Goal: Information Seeking & Learning: Learn about a topic

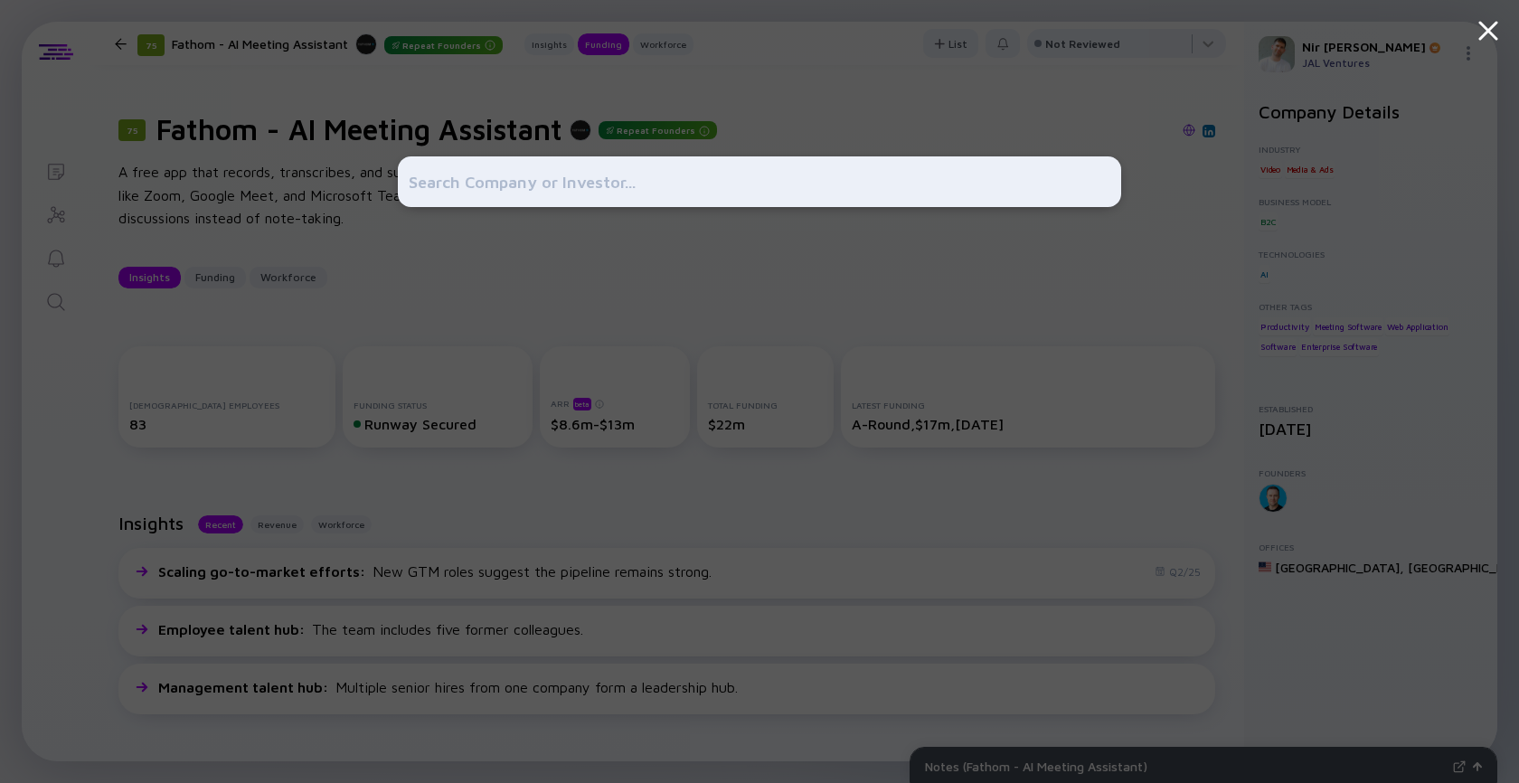
scroll to position [549, 0]
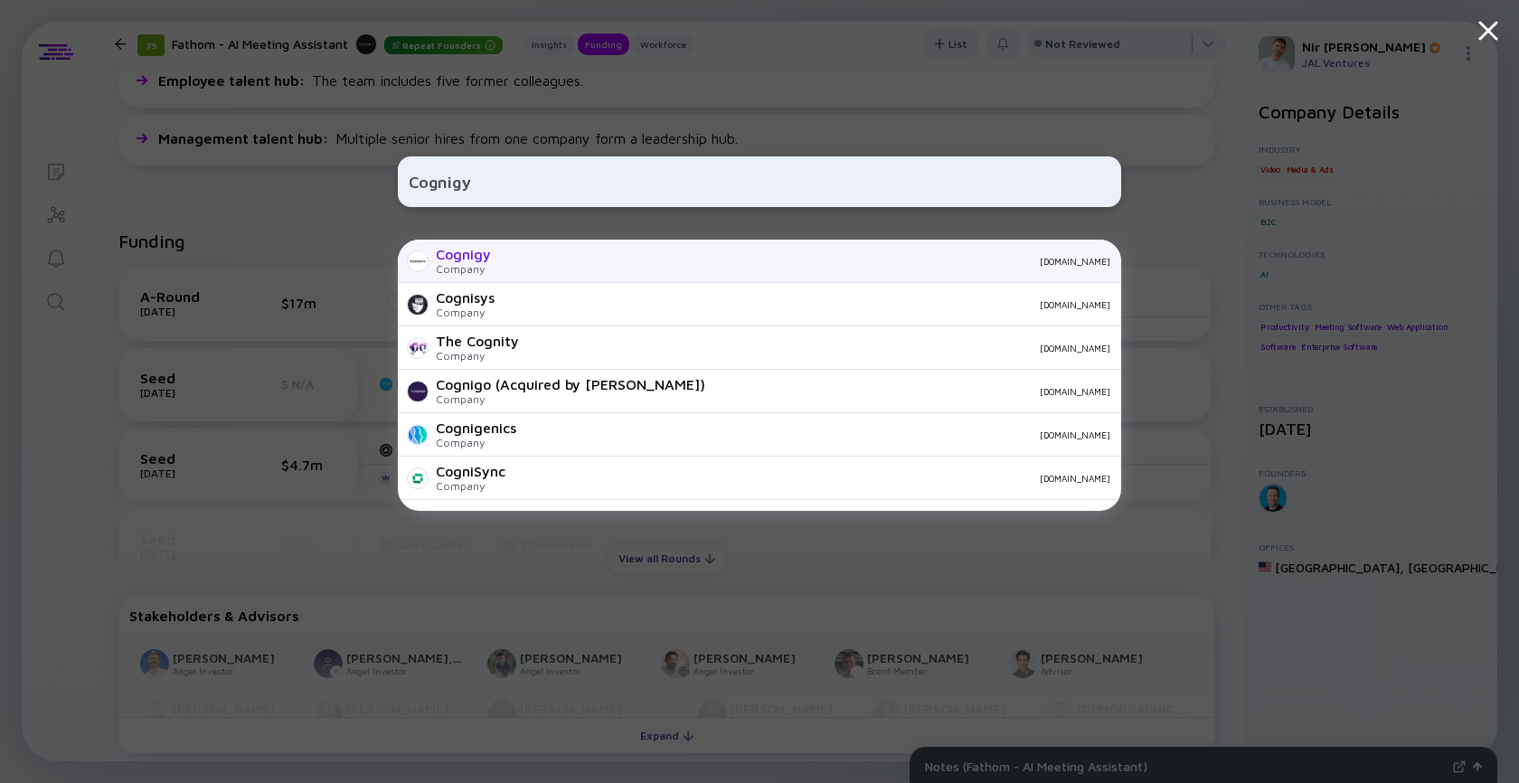
type input "Cognigy"
click at [563, 258] on div "[DOMAIN_NAME]" at bounding box center [807, 261] width 605 height 11
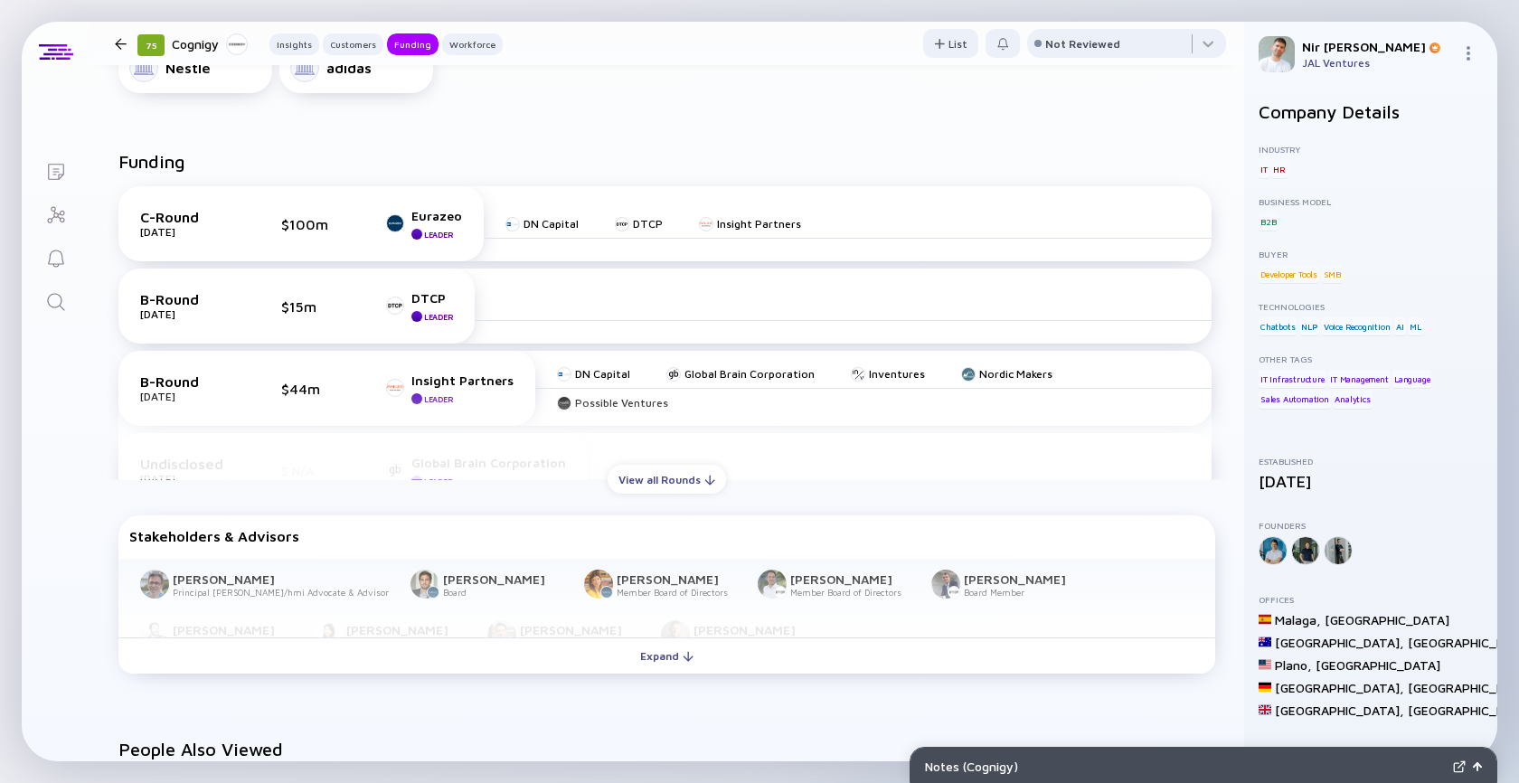
scroll to position [971, 0]
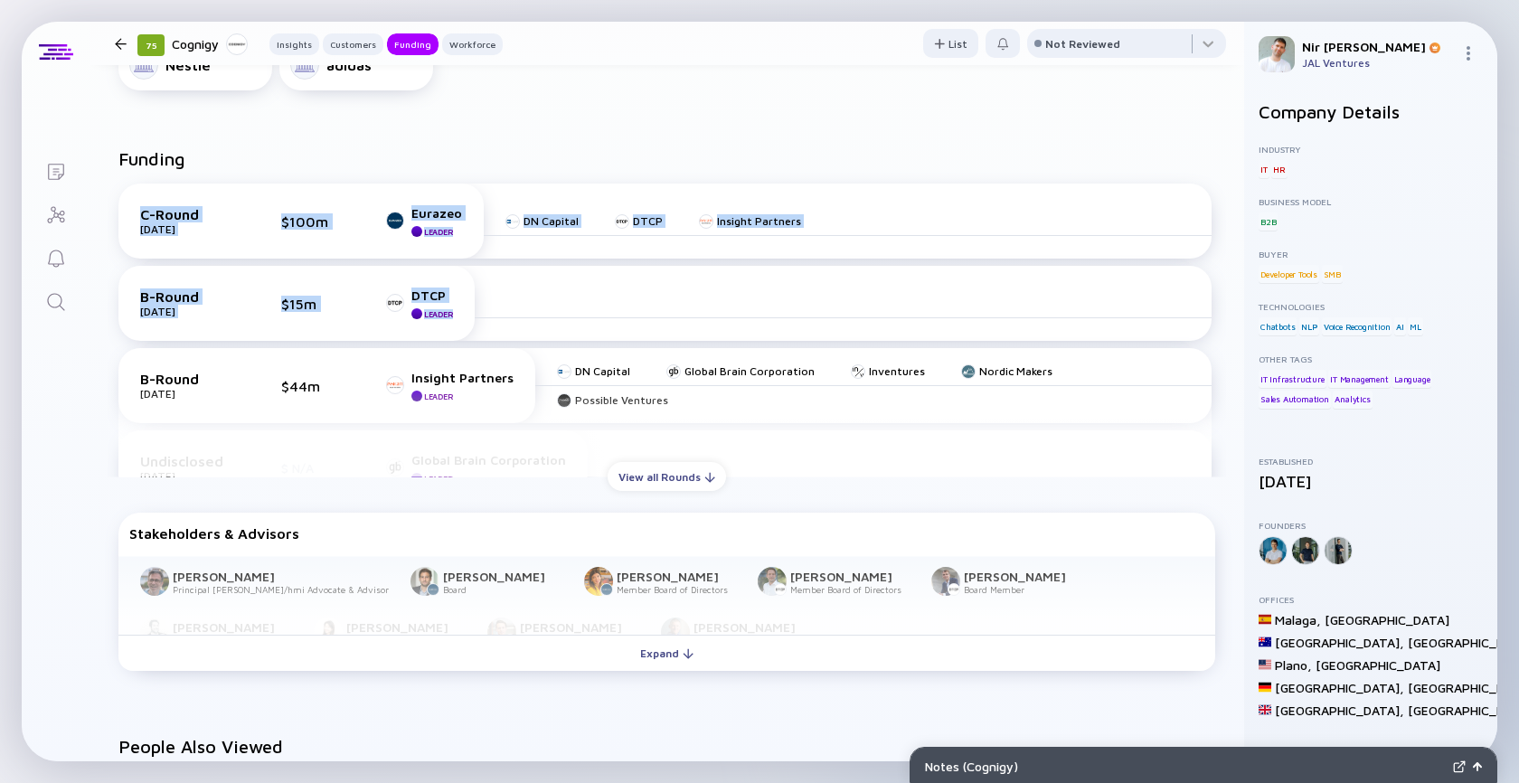
drag, startPoint x: 745, startPoint y: 168, endPoint x: 629, endPoint y: 313, distance: 185.2
click at [629, 313] on div "Funding C-Round [DATE] $100m Eurazeo Leader DN Capital DTCP Insight Partners B-…" at bounding box center [666, 319] width 1097 height 343
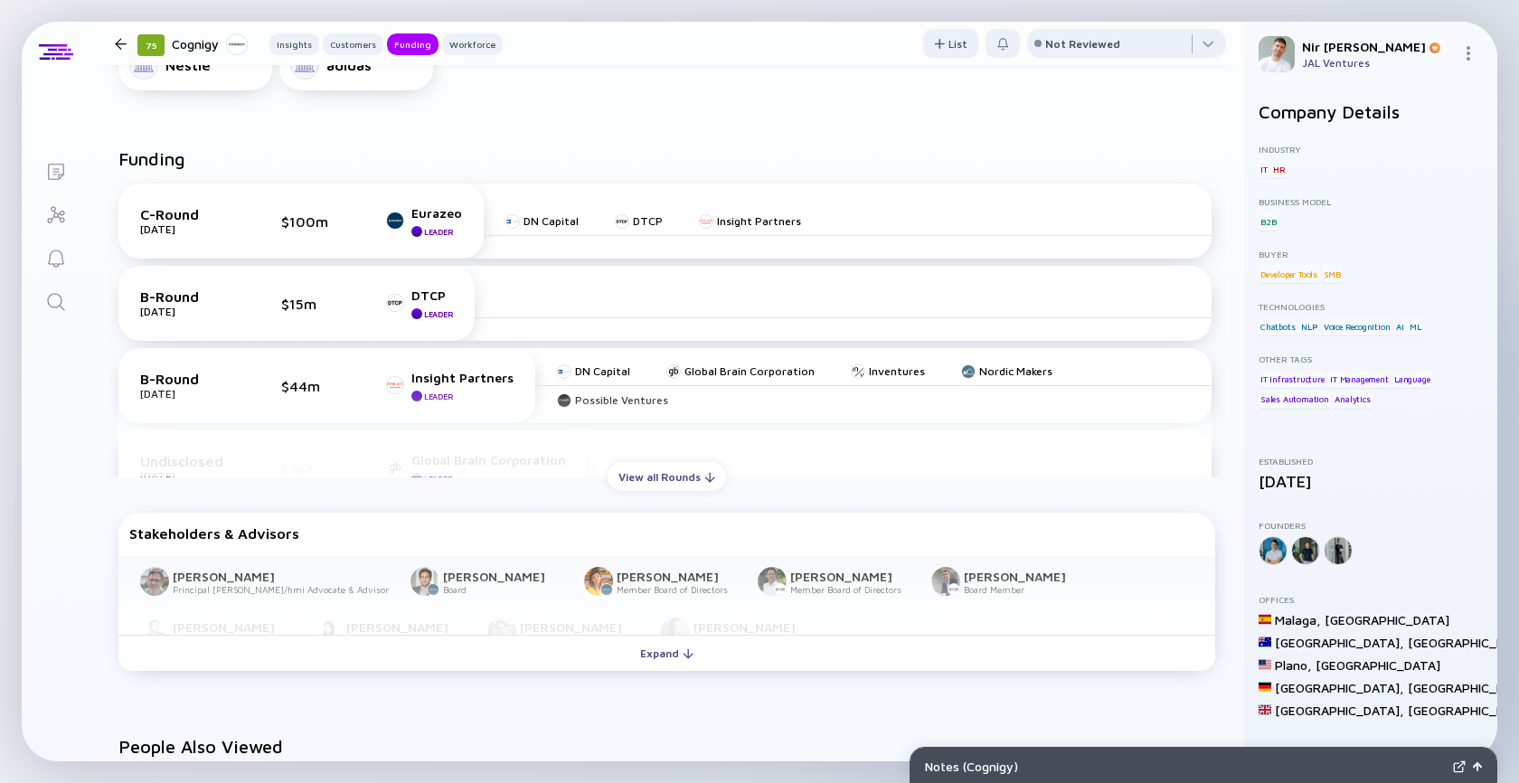
click at [89, 395] on div "Lists 75 Cognigy Insights Customers Funding Workforce List Not Reviewed 75 Cogn…" at bounding box center [759, 392] width 1475 height 740
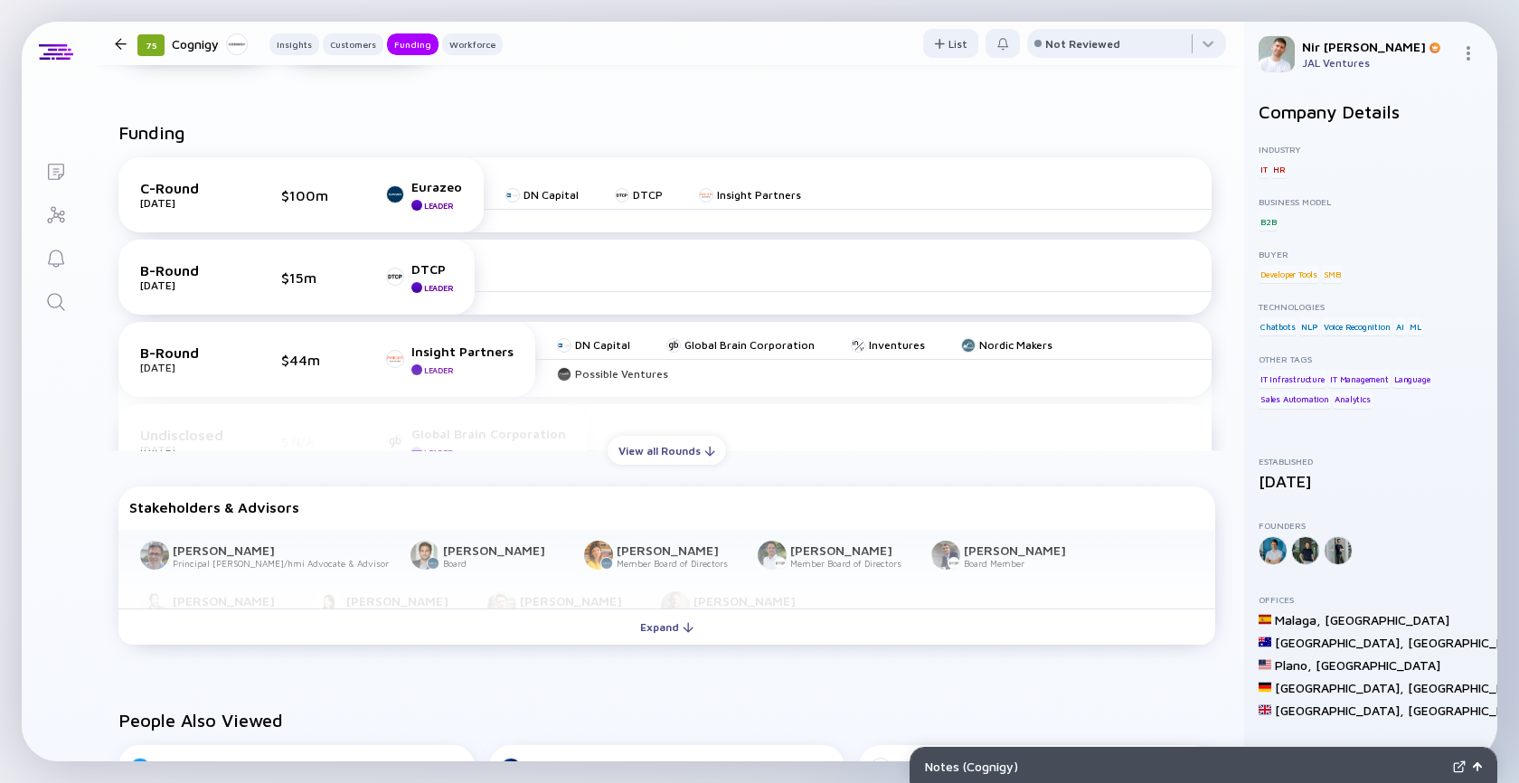
scroll to position [1011, 0]
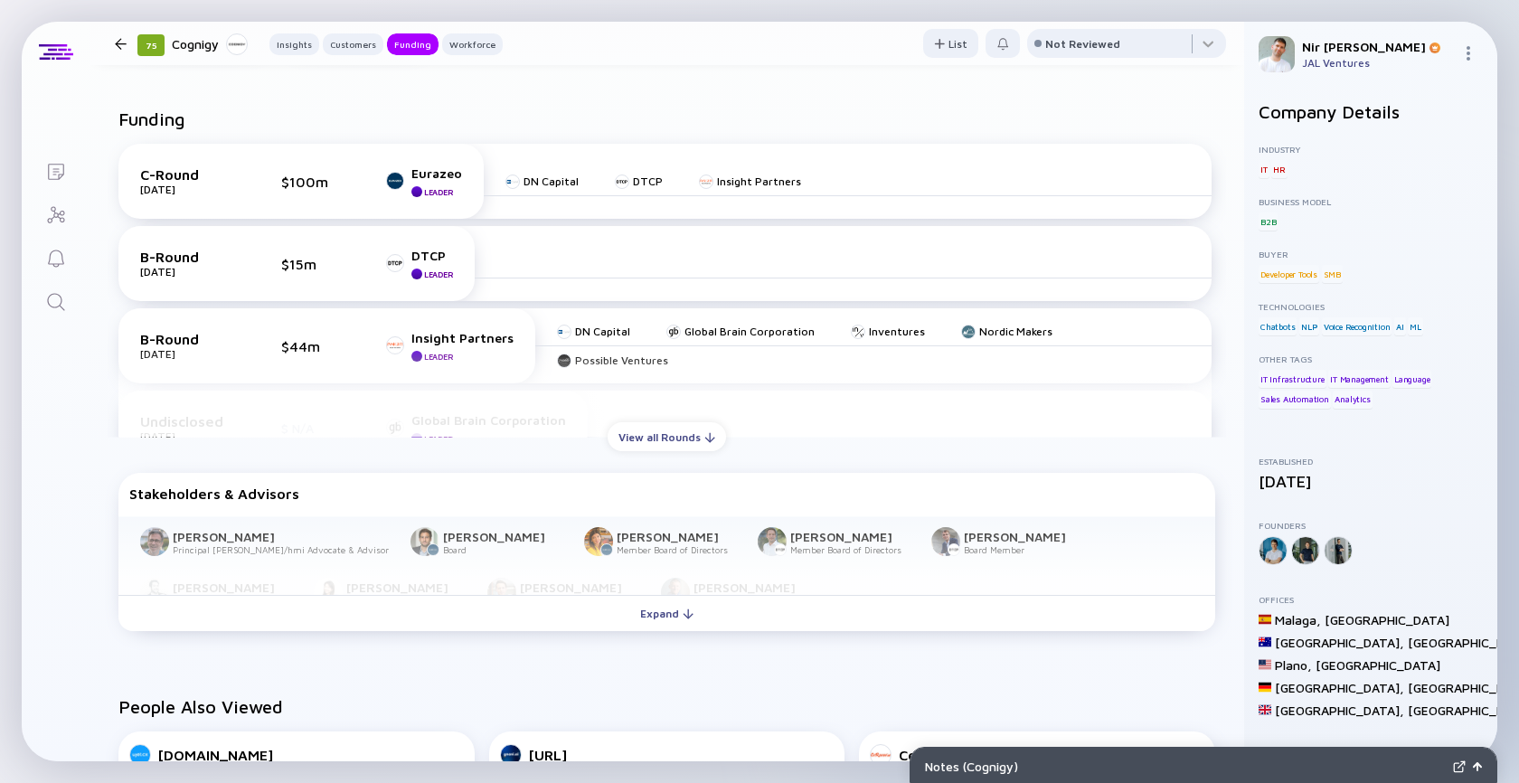
click at [704, 419] on div "C-Round [DATE] $100m Eurazeo Leader DN Capital DTCP Insight Partners B-Round [D…" at bounding box center [667, 282] width 1118 height 307
click at [697, 431] on div "View all Rounds" at bounding box center [667, 437] width 118 height 28
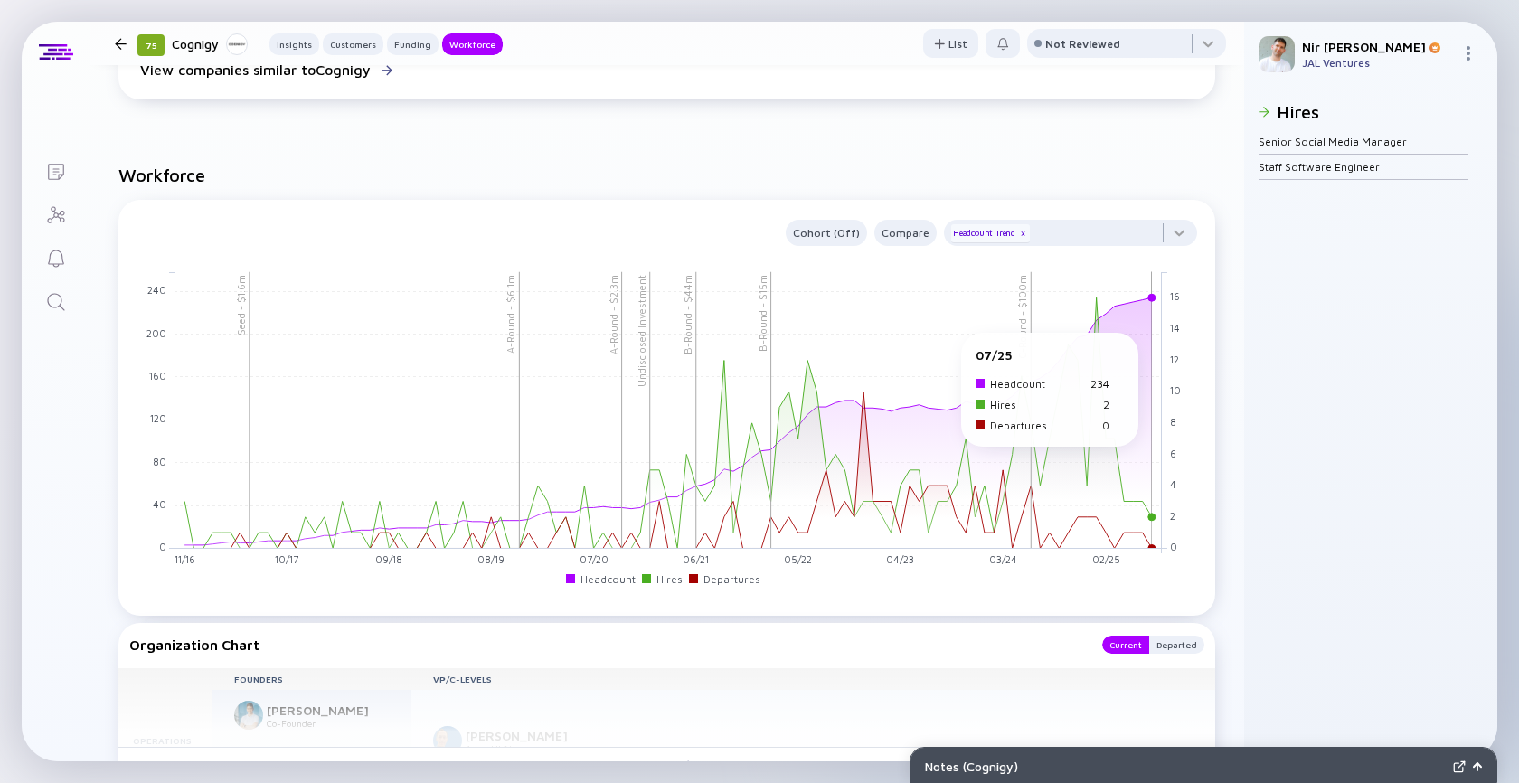
scroll to position [2281, 0]
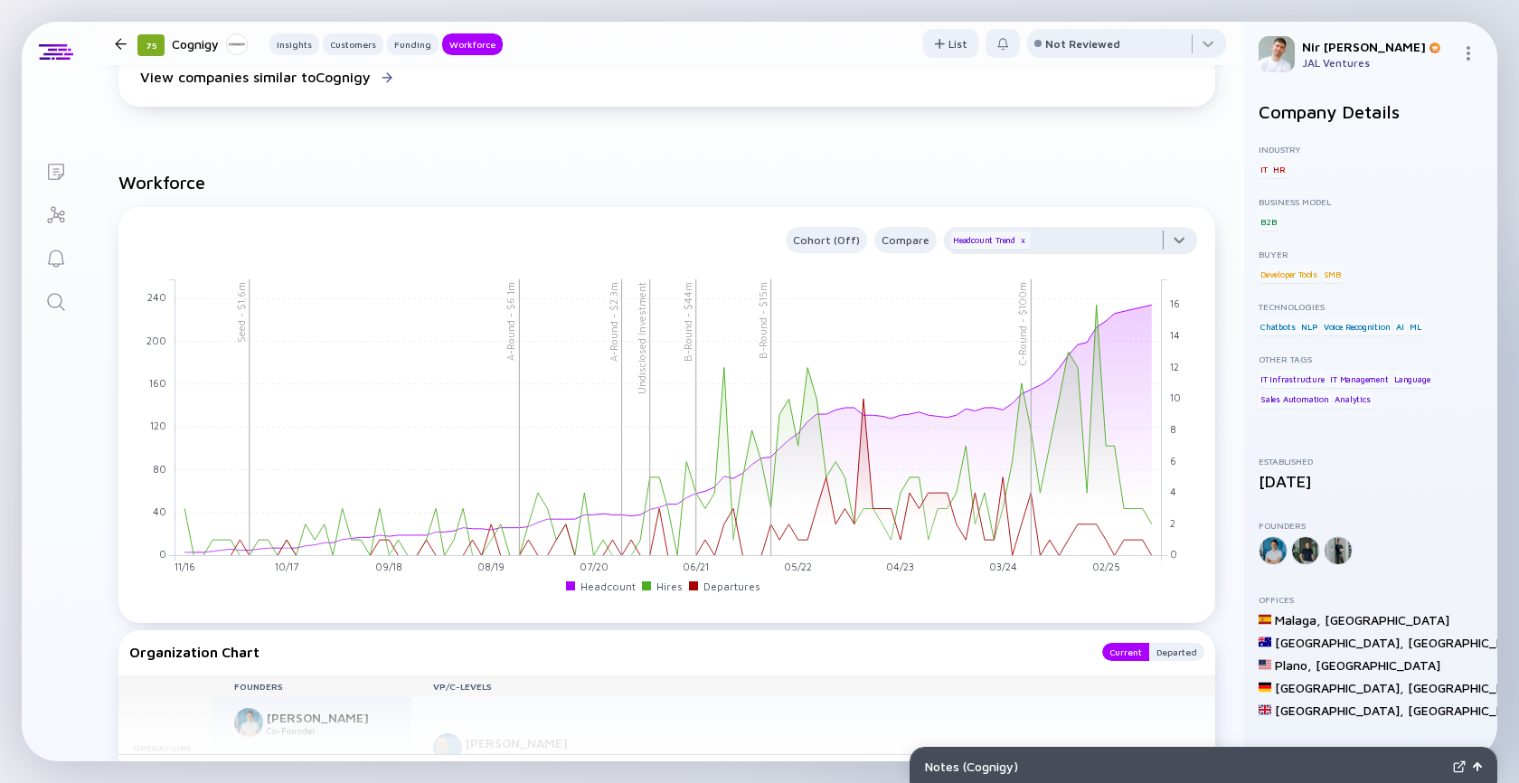
click at [1184, 233] on div at bounding box center [1070, 245] width 253 height 36
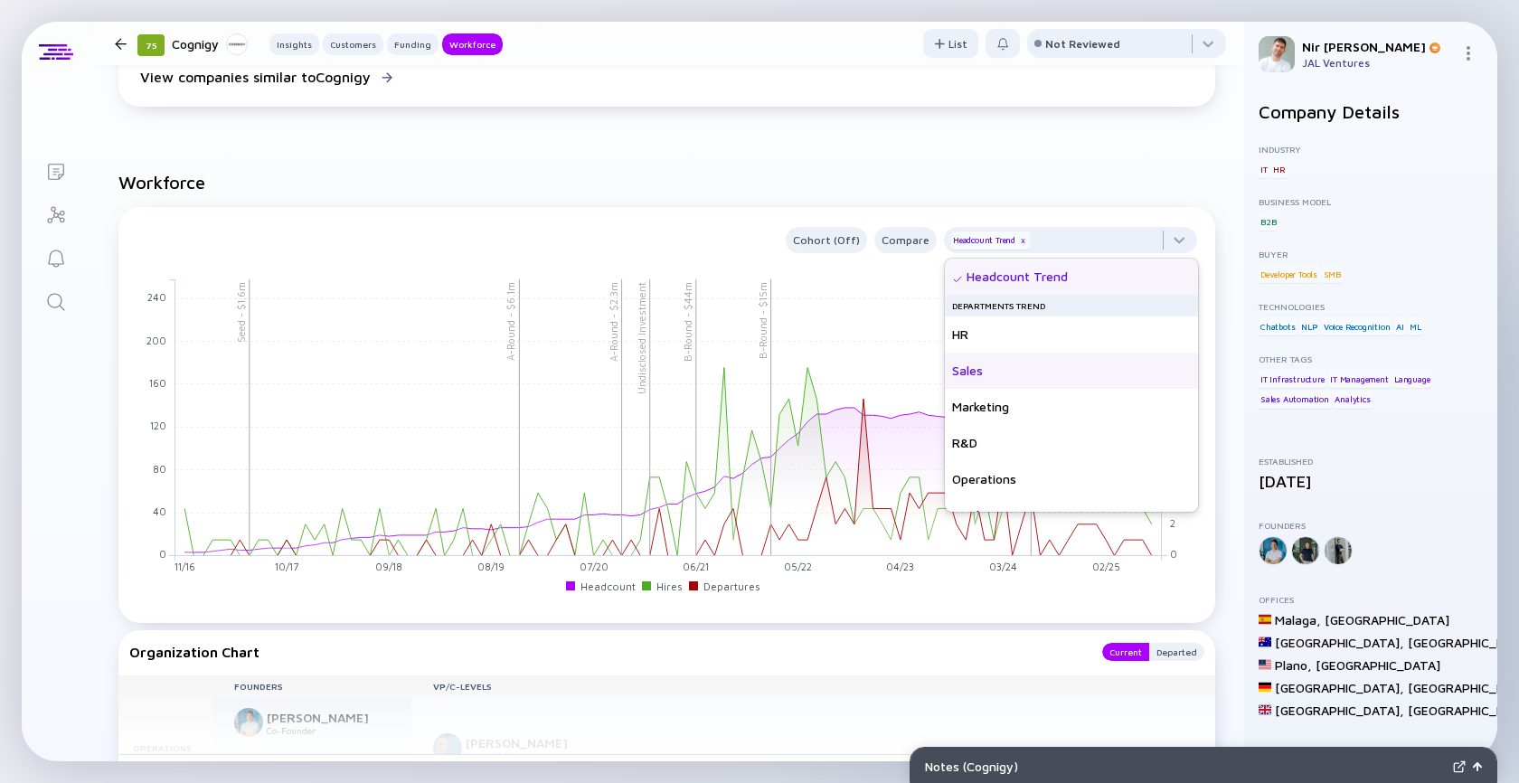
click at [1100, 376] on div "Sales" at bounding box center [1071, 371] width 253 height 36
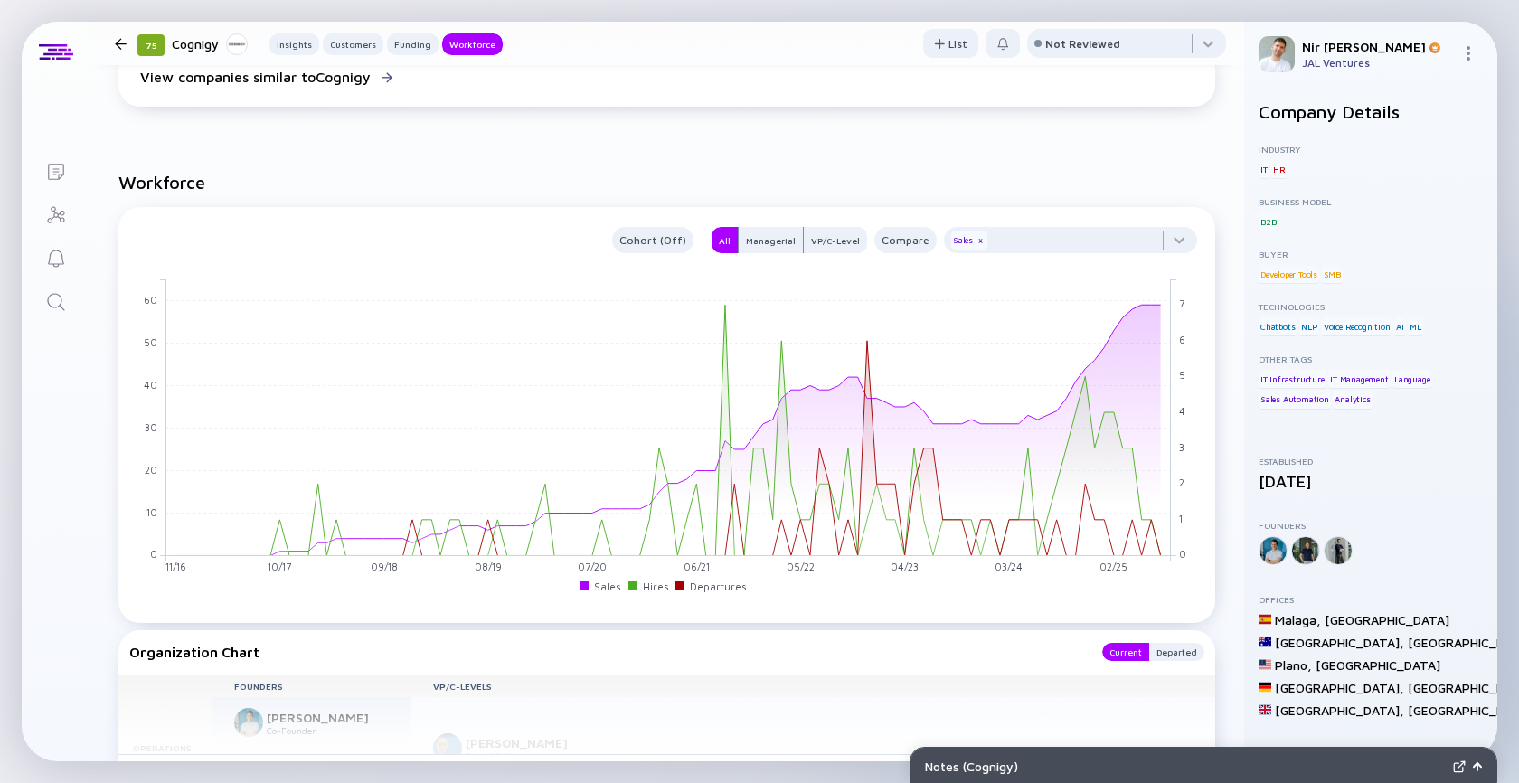
click at [1197, 228] on div "Cohort (Off) All Managerial VP/C-Level Compare Sales x" at bounding box center [666, 236] width 1075 height 33
click at [979, 241] on div "x" at bounding box center [980, 240] width 11 height 11
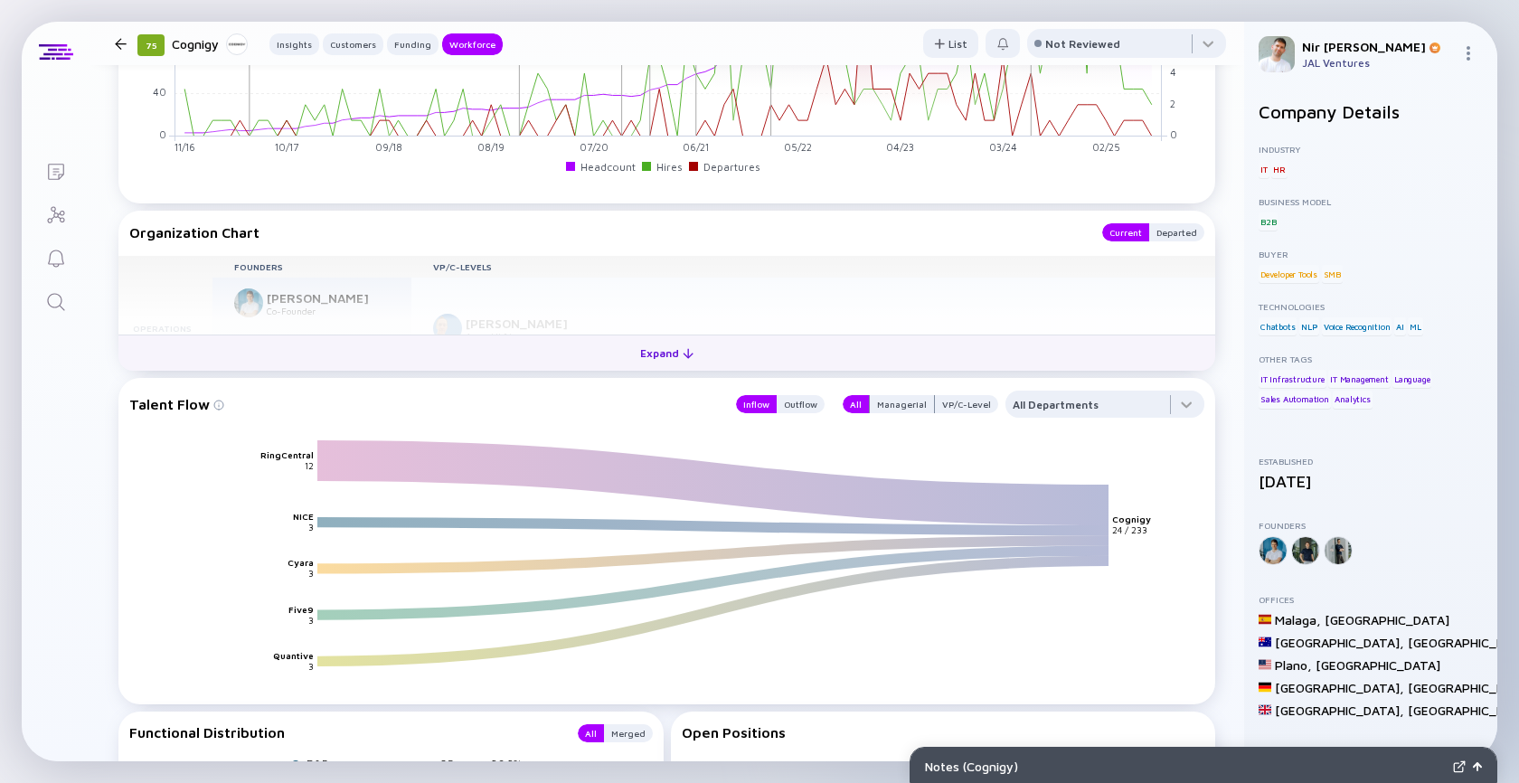
scroll to position [2710, 0]
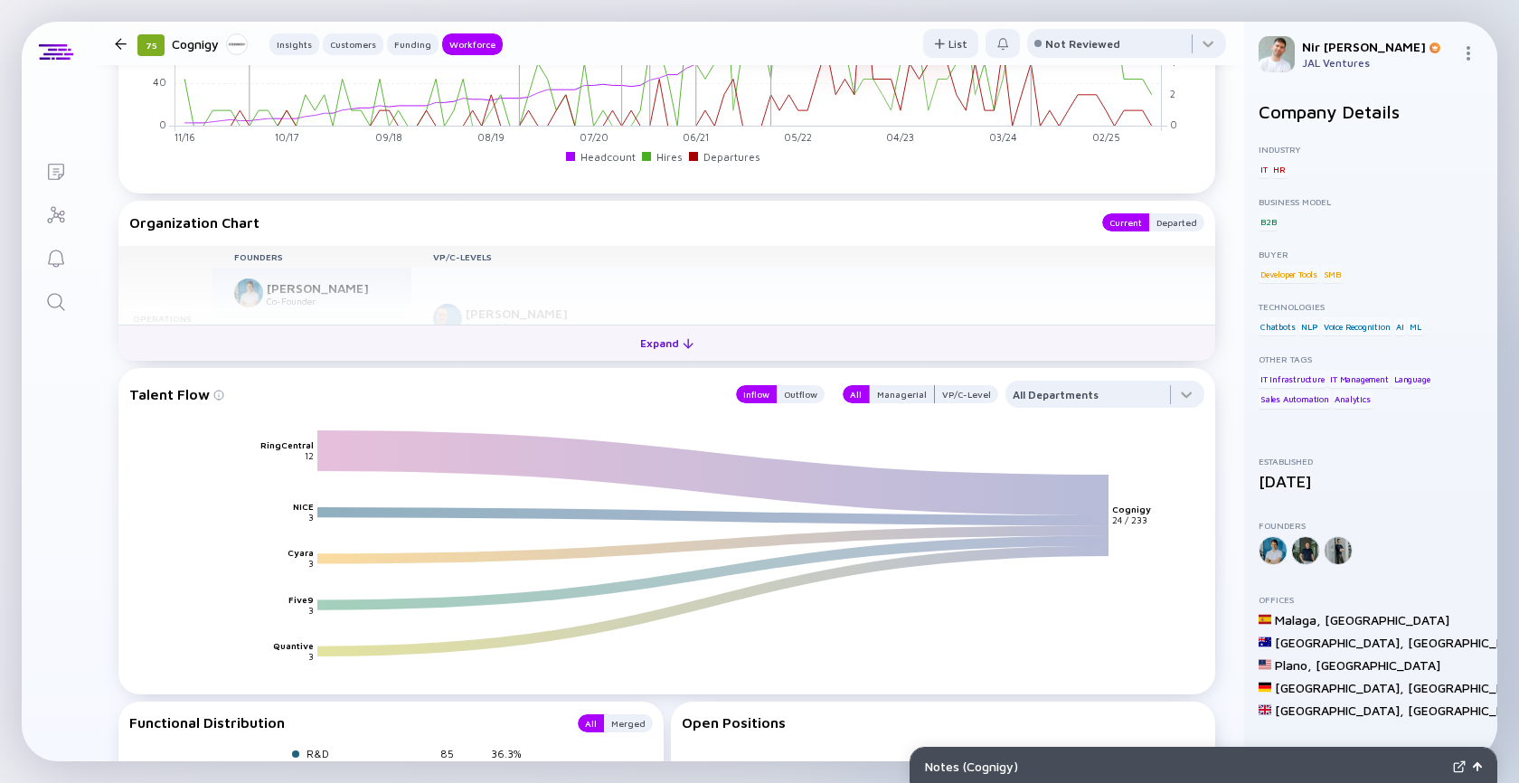
click at [650, 347] on div "Expand" at bounding box center [666, 343] width 75 height 28
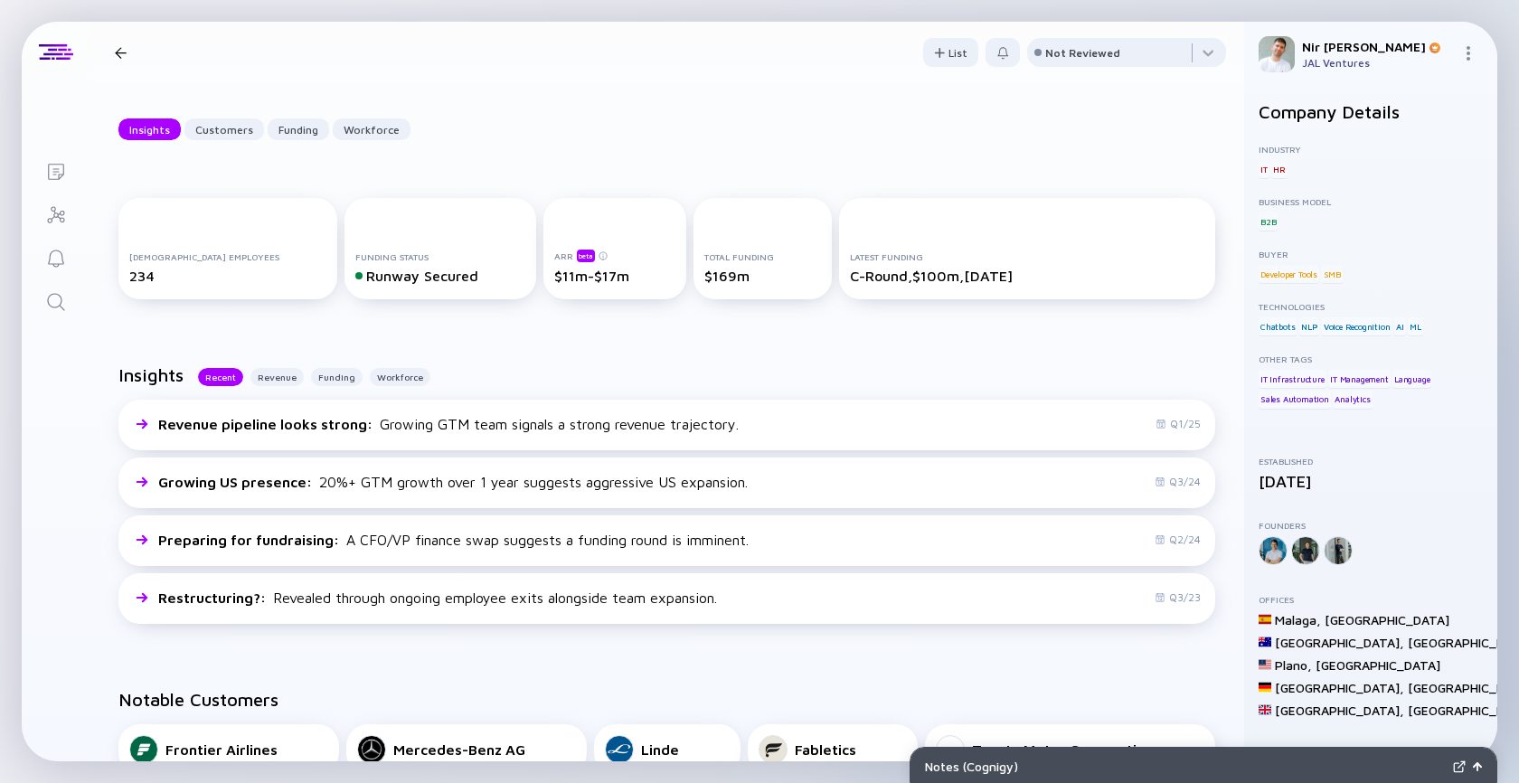
scroll to position [0, 0]
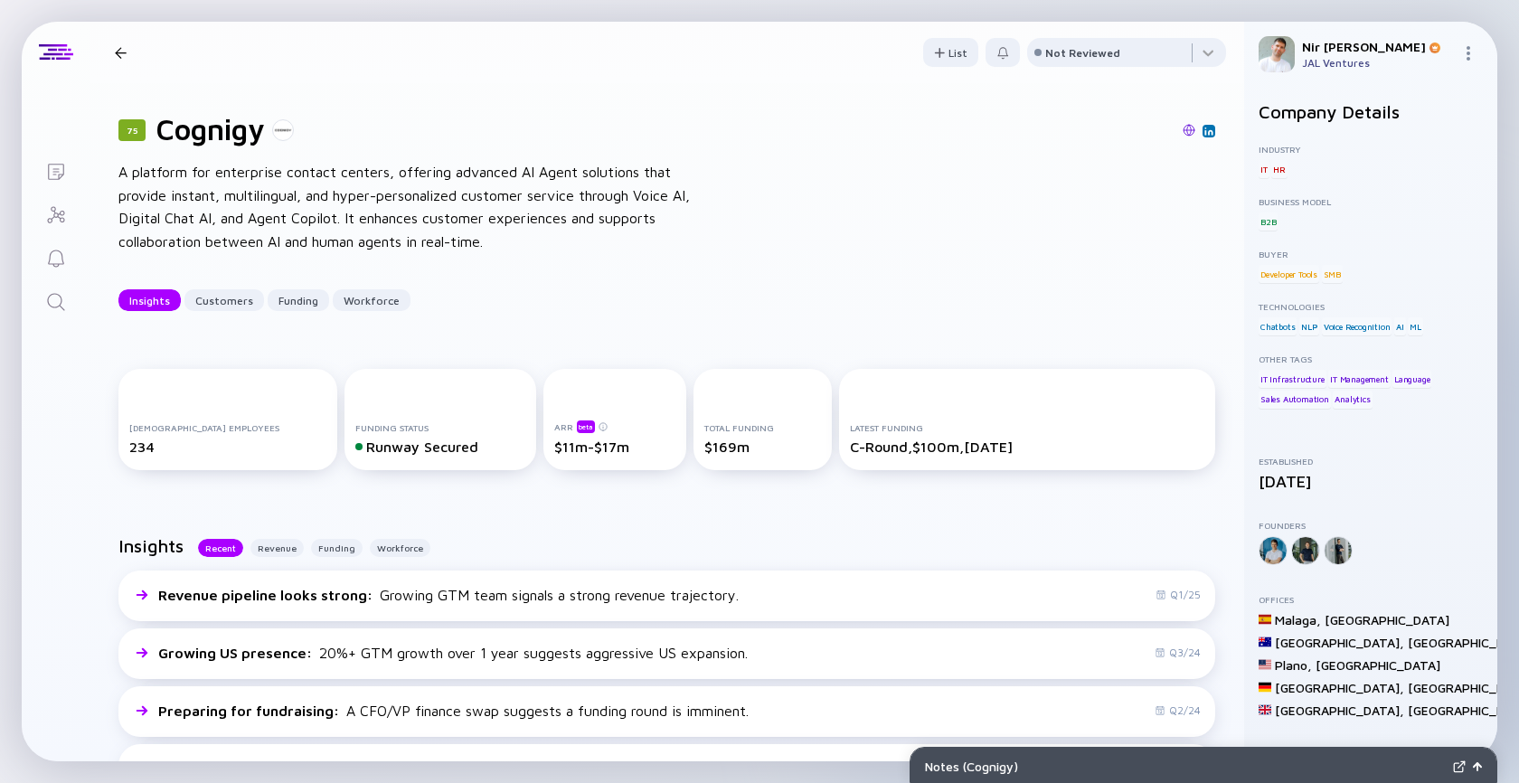
click at [1188, 131] on img at bounding box center [1188, 130] width 13 height 13
